Goal: Information Seeking & Learning: Stay updated

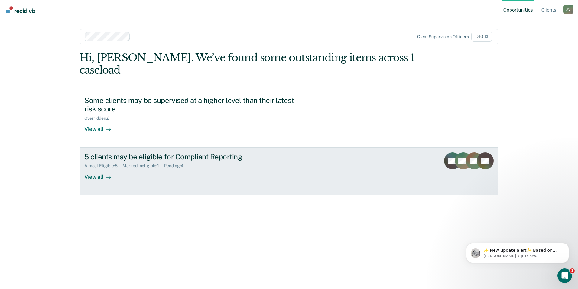
click at [188, 152] on div "5 clients may be eligible for Compliant Reporting" at bounding box center [190, 156] width 212 height 9
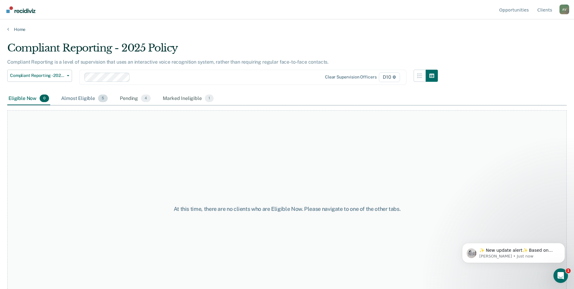
click at [63, 97] on div "Almost Eligible 5" at bounding box center [84, 98] width 49 height 13
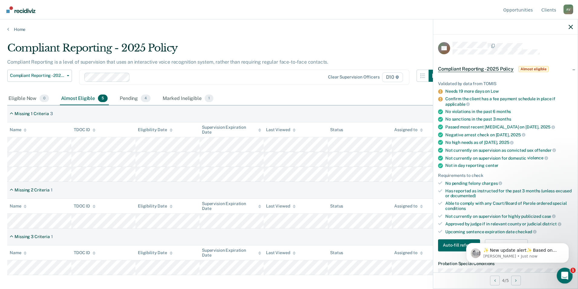
click at [560, 272] on div "Open Intercom Messenger" at bounding box center [564, 274] width 20 height 20
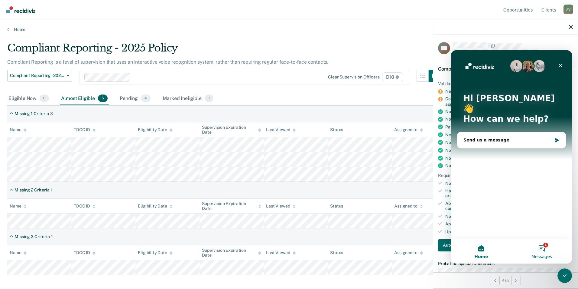
click at [544, 249] on button "1 Messages" at bounding box center [542, 251] width 61 height 24
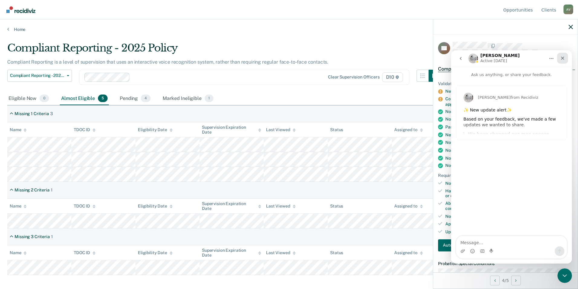
click at [562, 61] on div "Close" at bounding box center [563, 58] width 11 height 11
